Goal: Find specific page/section: Find specific page/section

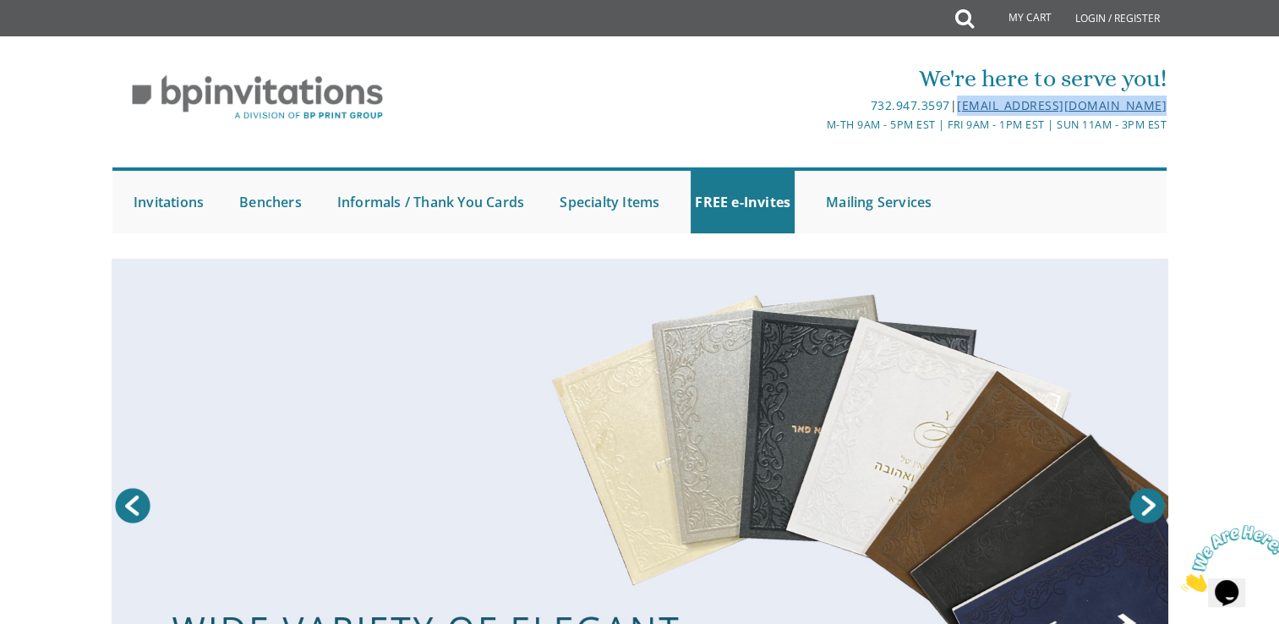
drag, startPoint x: 1177, startPoint y: 106, endPoint x: 956, endPoint y: 105, distance: 221.6
click at [956, 105] on div "We're here to serve you! 732.947.3597 | invitations@bpprintgroup.com M-Th 9am -…" at bounding box center [640, 147] width 1082 height 189
copy link "[EMAIL_ADDRESS][DOMAIN_NAME]"
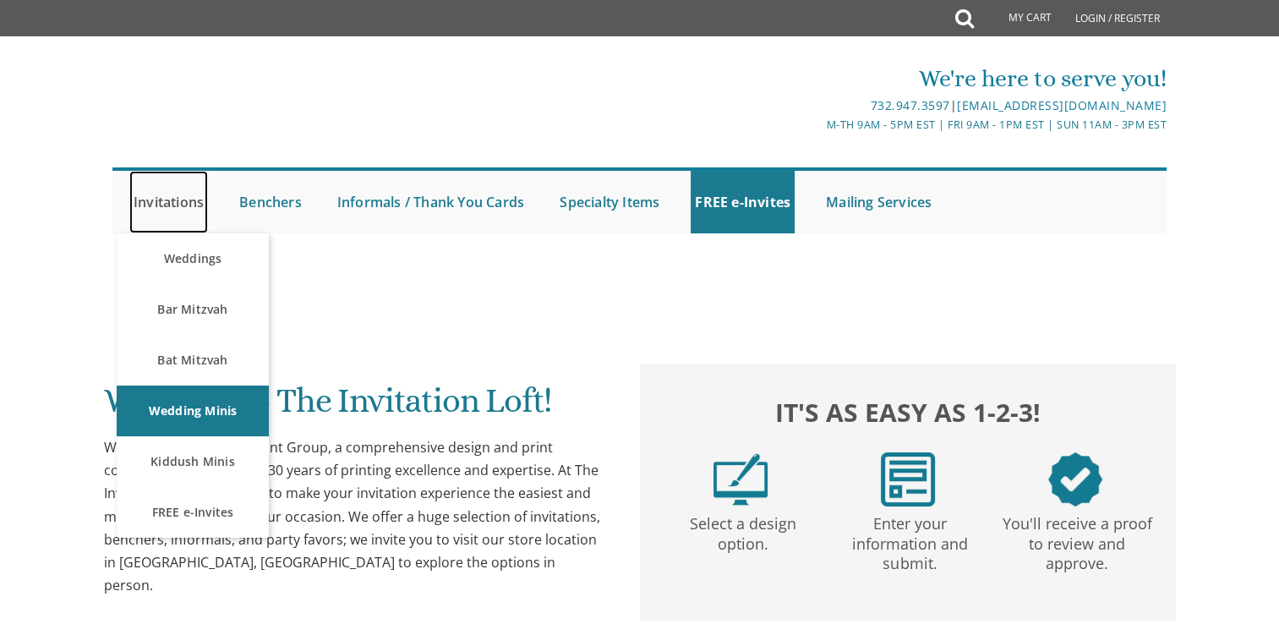
click at [179, 208] on link "Invitations" at bounding box center [168, 202] width 79 height 63
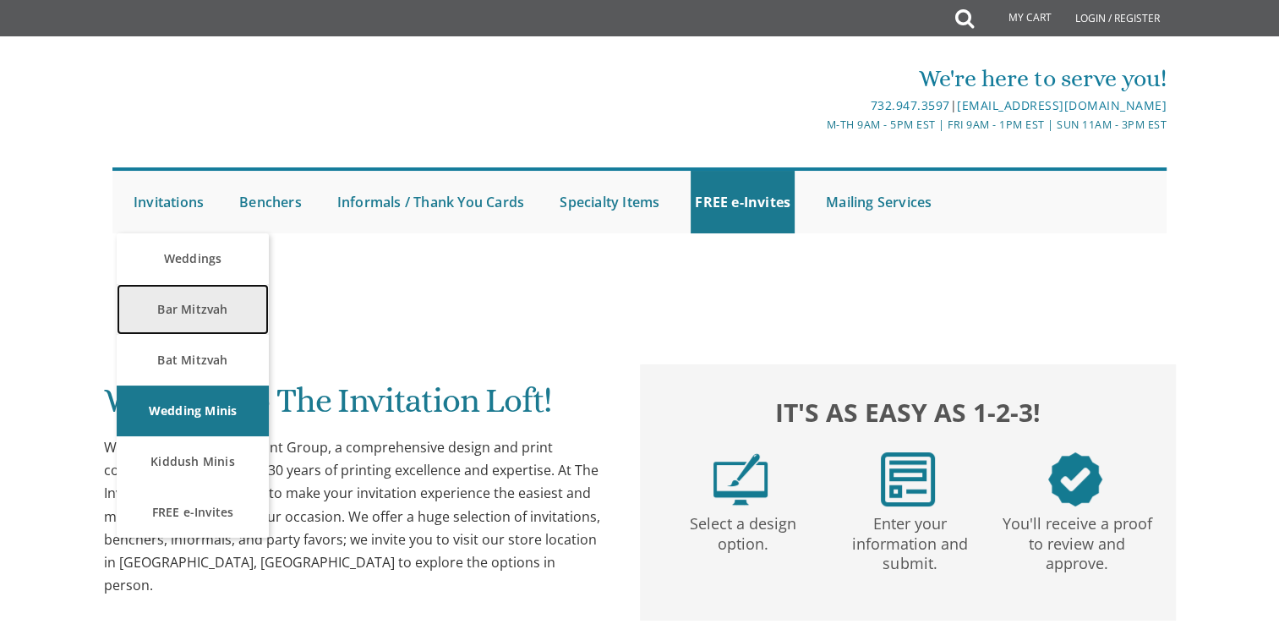
click at [178, 300] on link "Bar Mitzvah" at bounding box center [193, 309] width 152 height 51
click at [213, 298] on link "Bar Mitzvah" at bounding box center [193, 309] width 152 height 51
